Goal: Task Accomplishment & Management: Manage account settings

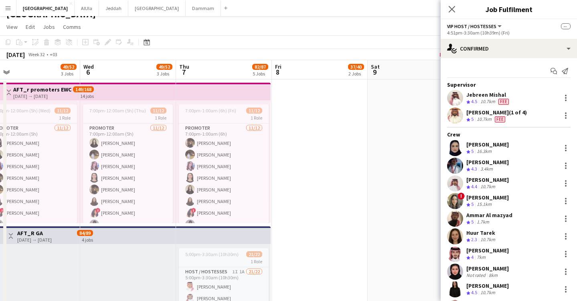
click at [506, 205] on div "! Jowana Boushi Crew rating 5 15.1km" at bounding box center [509, 201] width 136 height 16
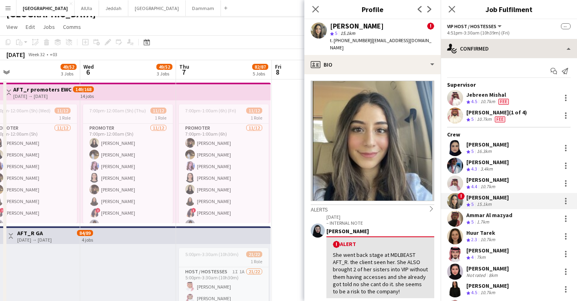
scroll to position [13, 0]
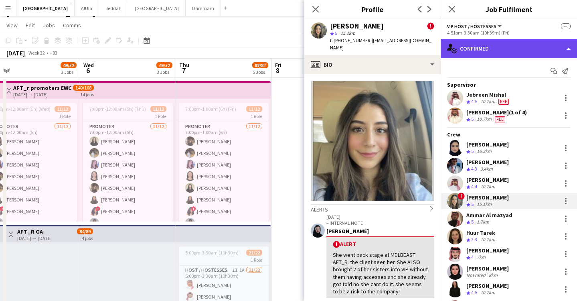
click at [482, 46] on div "single-neutral-actions-check-2 Confirmed" at bounding box center [509, 48] width 136 height 19
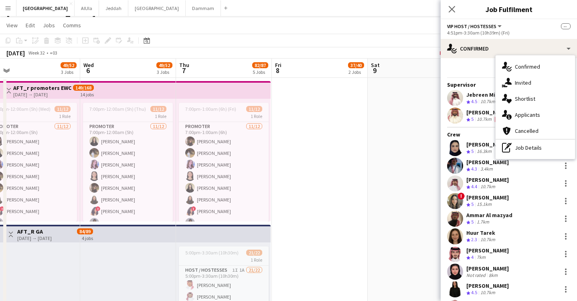
click at [325, 39] on app-toolbar "Copy Paste Paste Command V Paste with crew Command Shift V Paste linked Job Del…" at bounding box center [288, 41] width 577 height 14
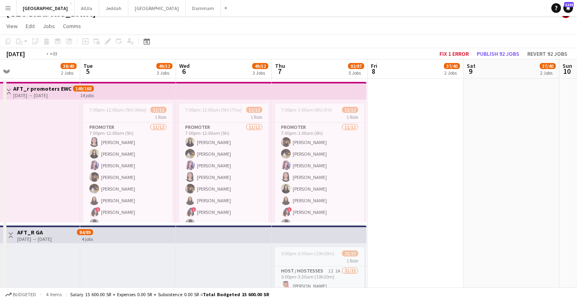
scroll to position [0, 174]
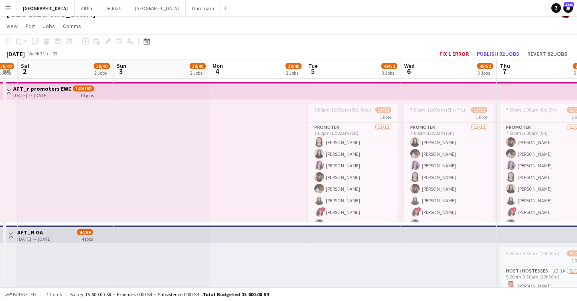
drag, startPoint x: 203, startPoint y: 67, endPoint x: 524, endPoint y: 88, distance: 321.6
click at [15, 12] on button "Menu" at bounding box center [8, 8] width 16 height 16
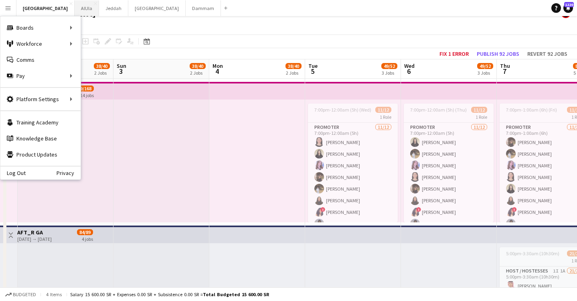
click at [75, 8] on button "AlUla Close" at bounding box center [87, 8] width 24 height 16
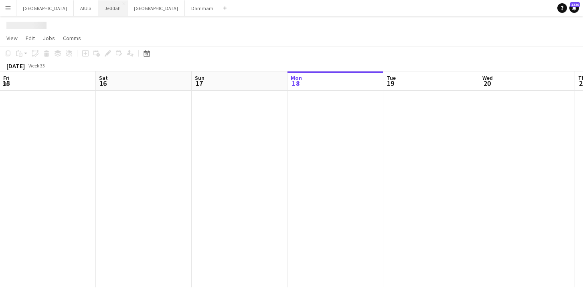
scroll to position [0, 192]
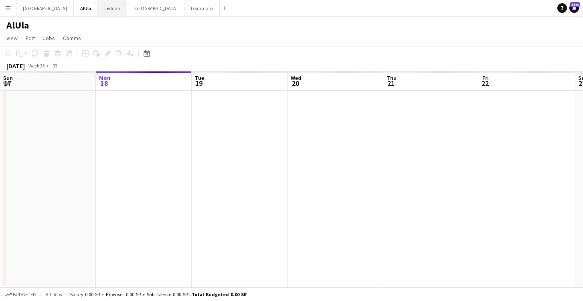
click at [98, 4] on button "Jeddah Close" at bounding box center [112, 8] width 29 height 16
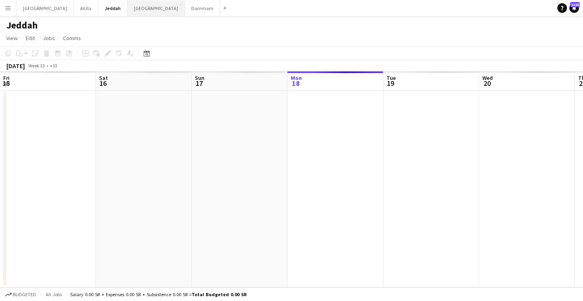
scroll to position [0, 192]
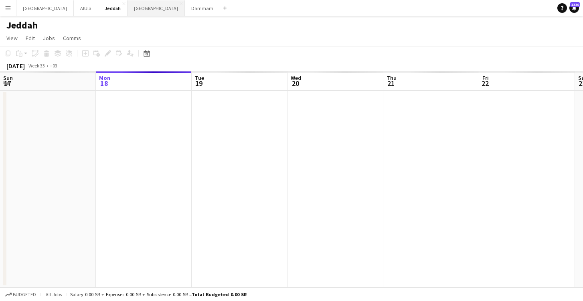
click at [128, 10] on button "London Close" at bounding box center [156, 8] width 57 height 16
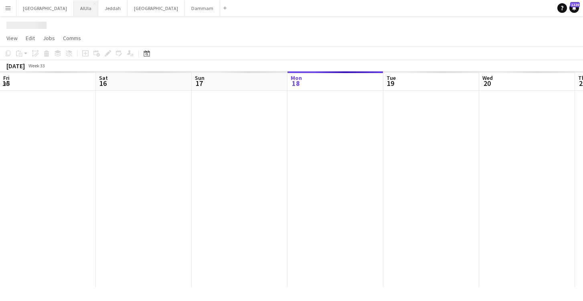
scroll to position [0, 192]
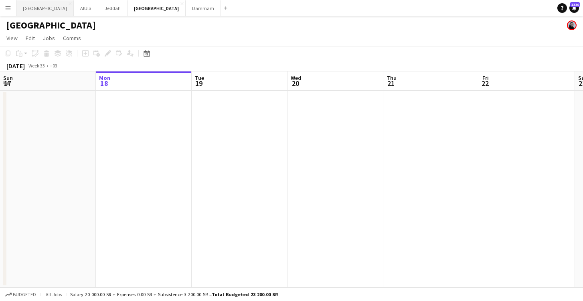
click at [23, 7] on button "Riyadh Close" at bounding box center [44, 8] width 57 height 16
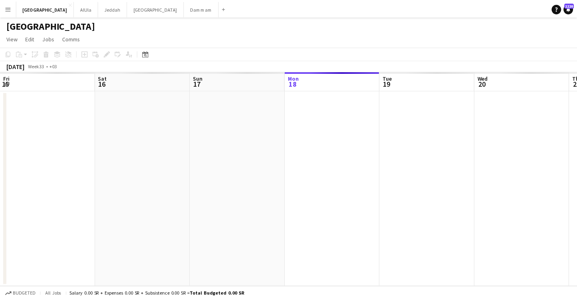
scroll to position [0, 192]
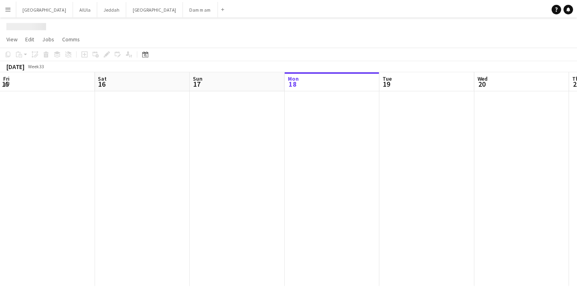
scroll to position [0, 192]
